Goal: Task Accomplishment & Management: Manage account settings

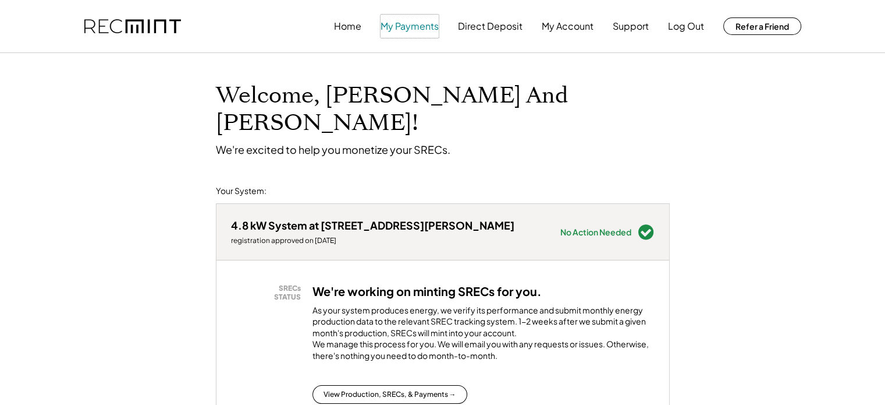
click at [410, 26] on button "My Payments" at bounding box center [410, 26] width 58 height 23
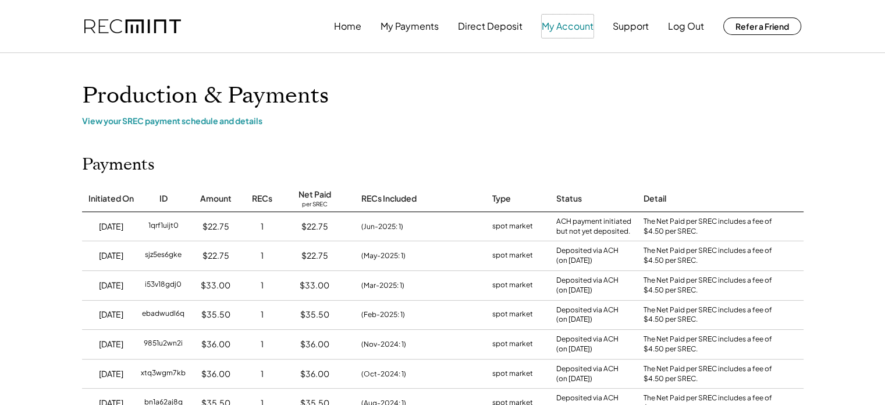
click at [566, 28] on button "My Account" at bounding box center [568, 26] width 52 height 23
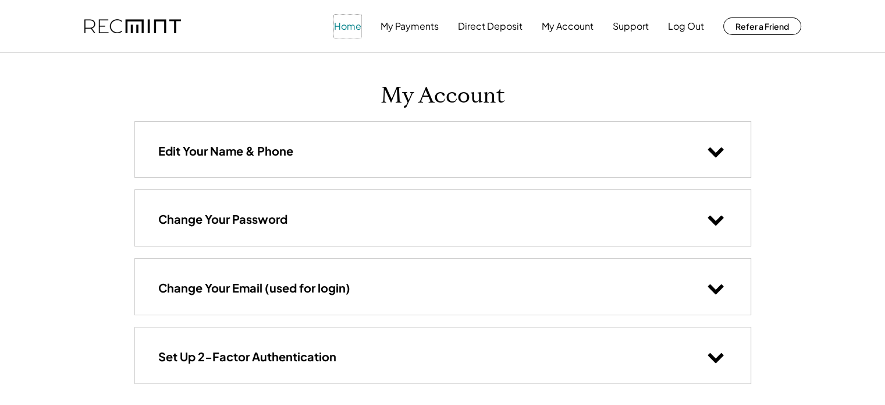
click at [345, 24] on button "Home" at bounding box center [347, 26] width 27 height 23
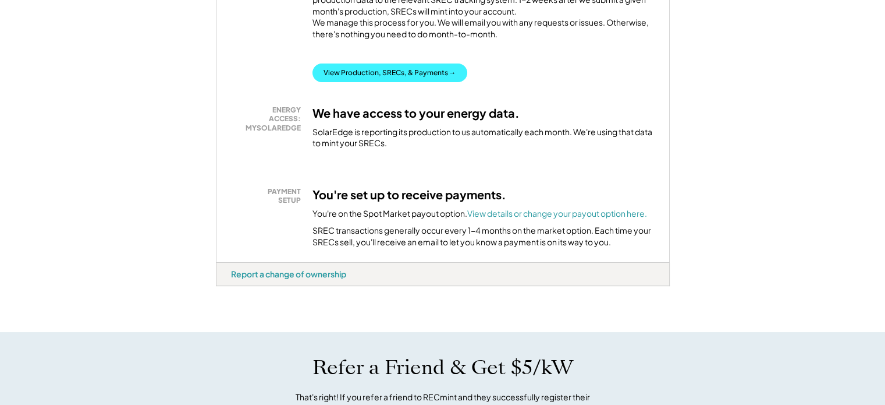
scroll to position [349, 0]
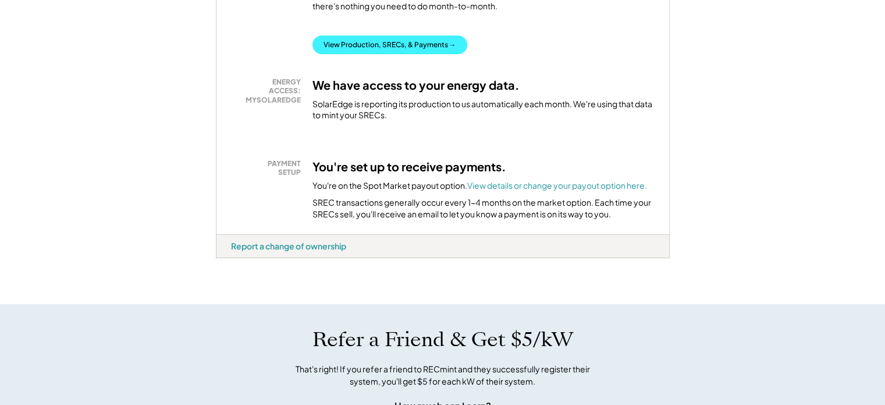
click at [389, 36] on button "View Production, SRECs, & Payments →" at bounding box center [390, 45] width 155 height 19
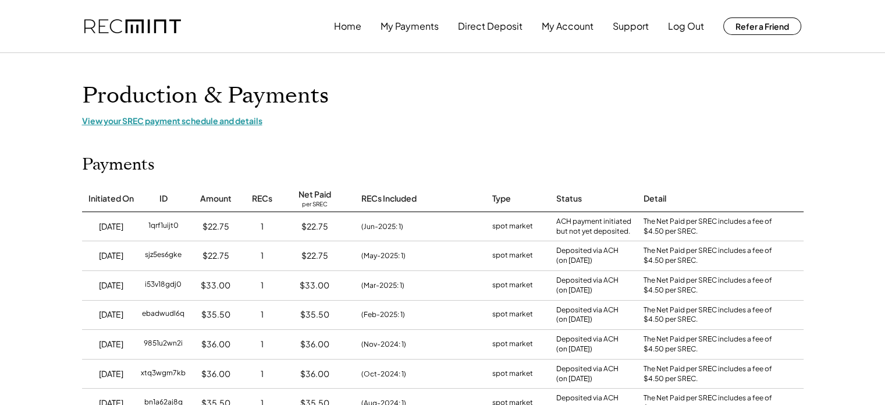
click at [129, 122] on div "View your SREC payment schedule and details" at bounding box center [443, 120] width 722 height 10
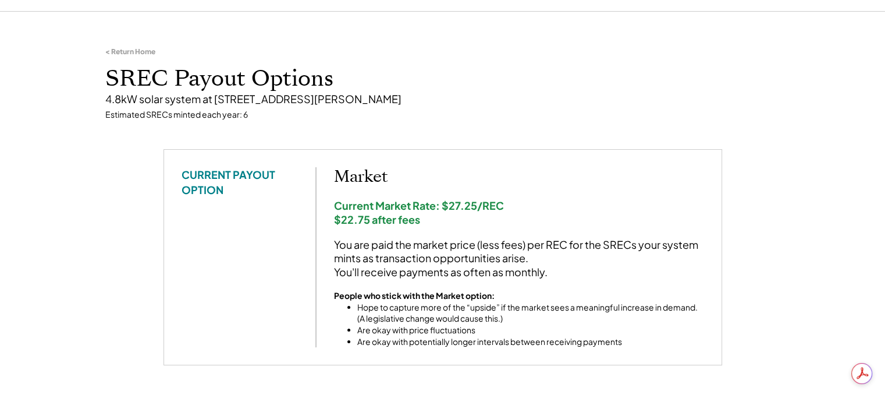
scroll to position [58, 0]
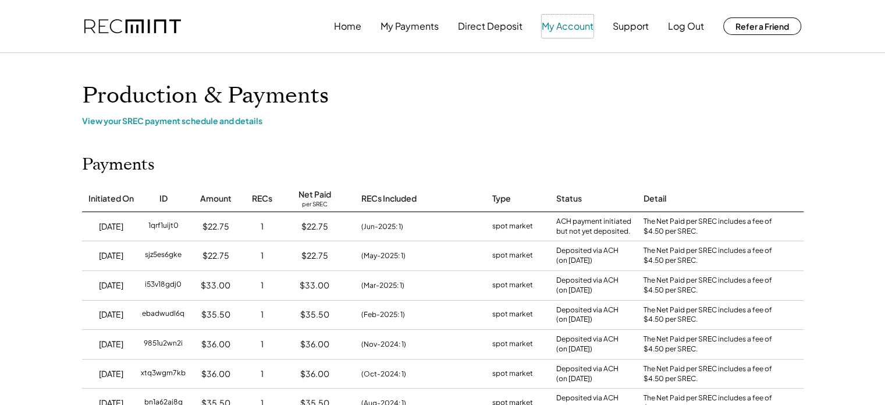
click at [583, 29] on button "My Account" at bounding box center [568, 26] width 52 height 23
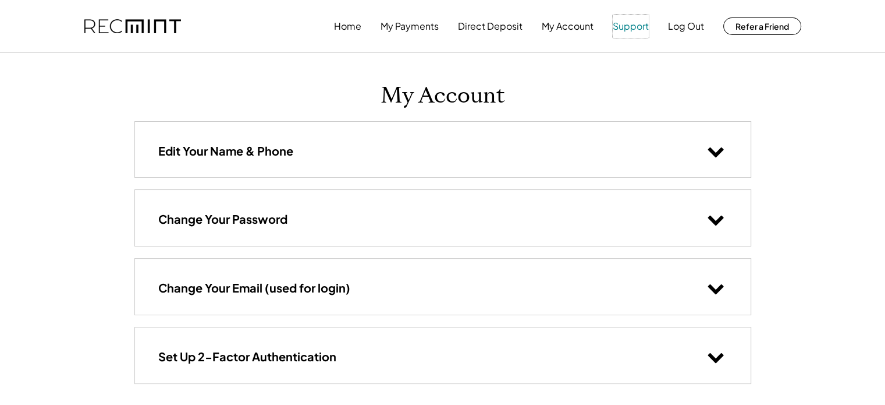
click at [626, 25] on button "Support" at bounding box center [631, 26] width 36 height 23
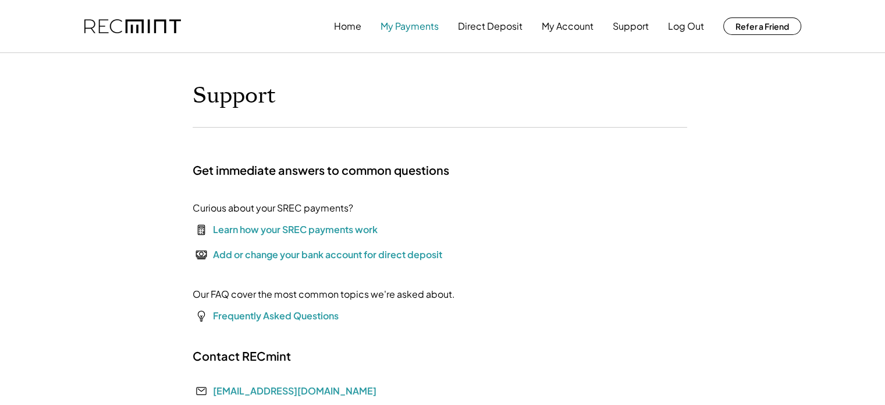
click at [420, 24] on button "My Payments" at bounding box center [410, 26] width 58 height 23
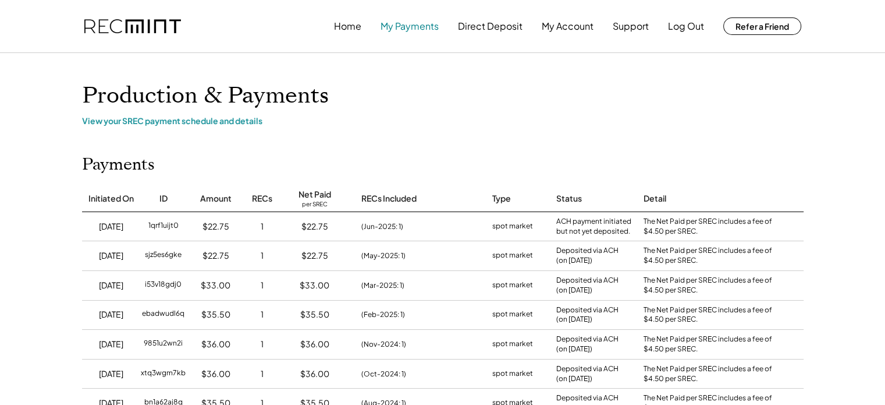
click at [407, 30] on button "My Payments" at bounding box center [410, 26] width 58 height 23
click at [466, 27] on button "Direct Deposit" at bounding box center [490, 26] width 65 height 23
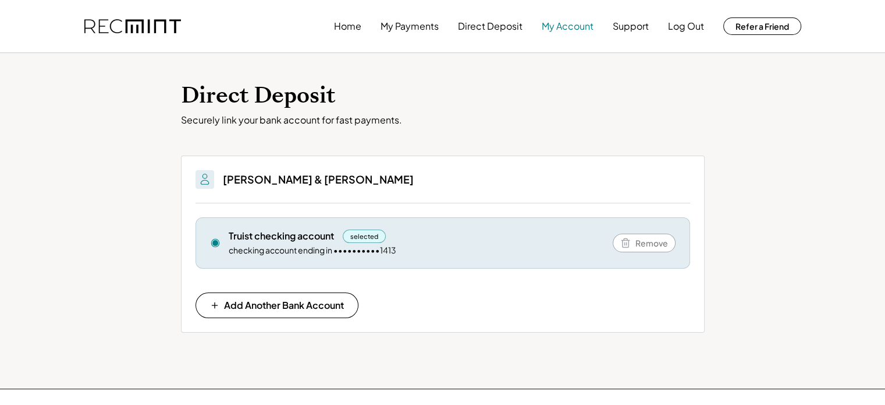
click at [582, 23] on button "My Account" at bounding box center [568, 26] width 52 height 23
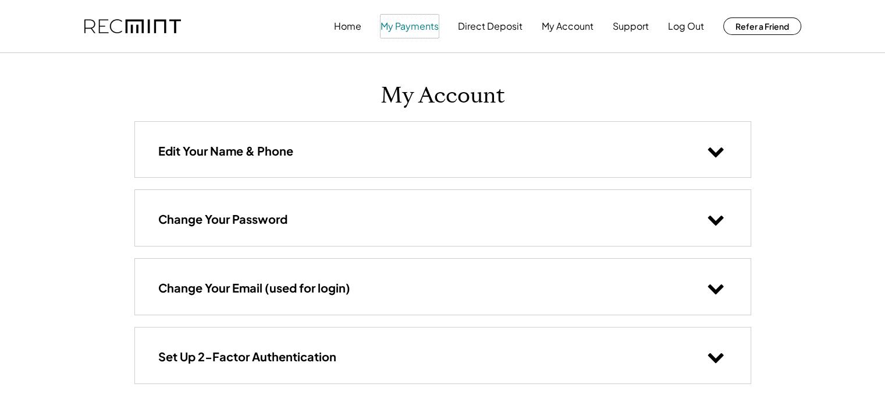
click at [420, 28] on button "My Payments" at bounding box center [410, 26] width 58 height 23
click at [347, 27] on button "Home" at bounding box center [347, 26] width 27 height 23
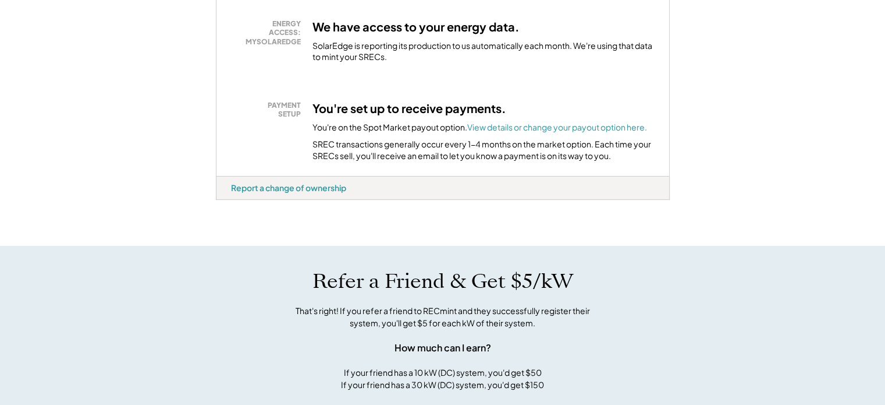
scroll to position [233, 0]
